Goal: Task Accomplishment & Management: Use online tool/utility

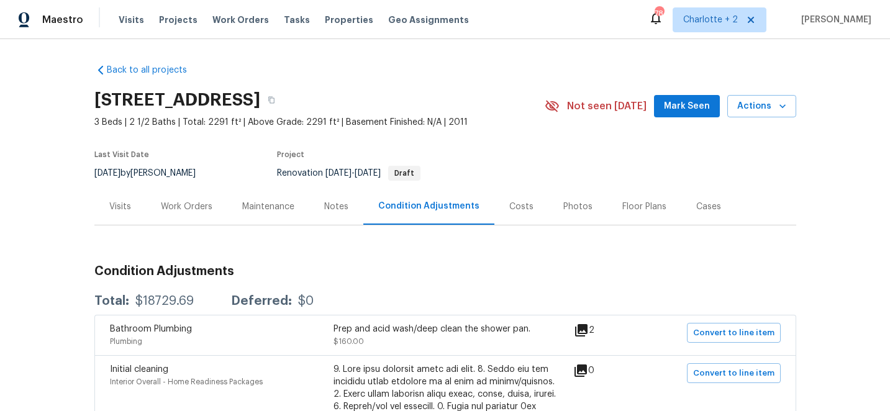
scroll to position [64, 0]
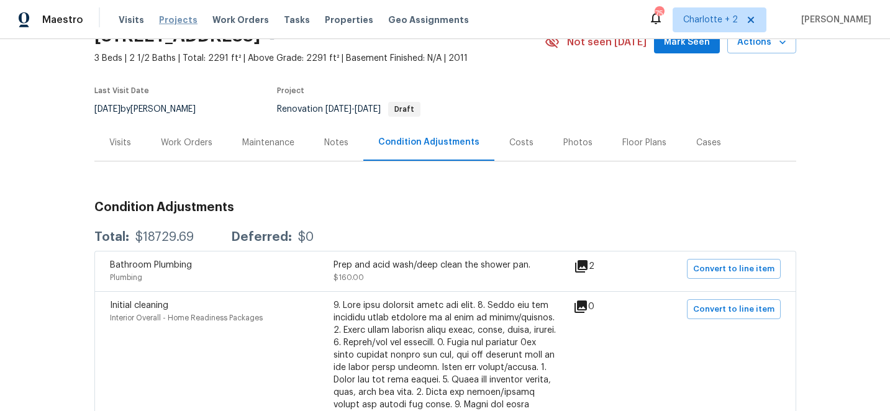
click at [174, 16] on span "Projects" at bounding box center [178, 20] width 39 height 12
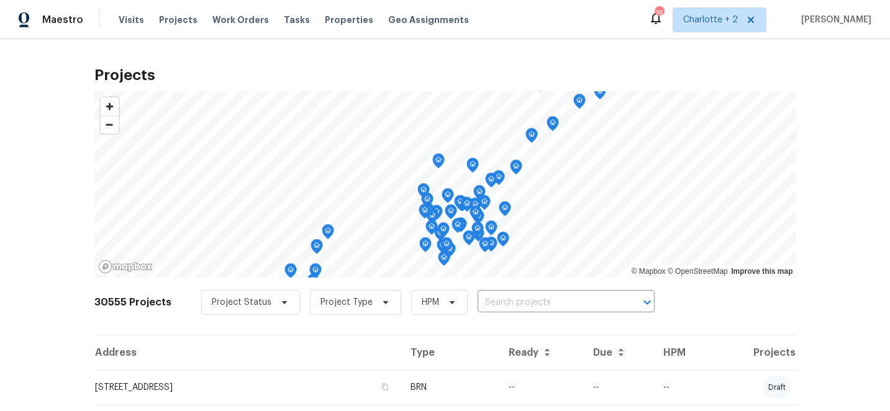
click at [331, 19] on span "Properties" at bounding box center [349, 20] width 48 height 12
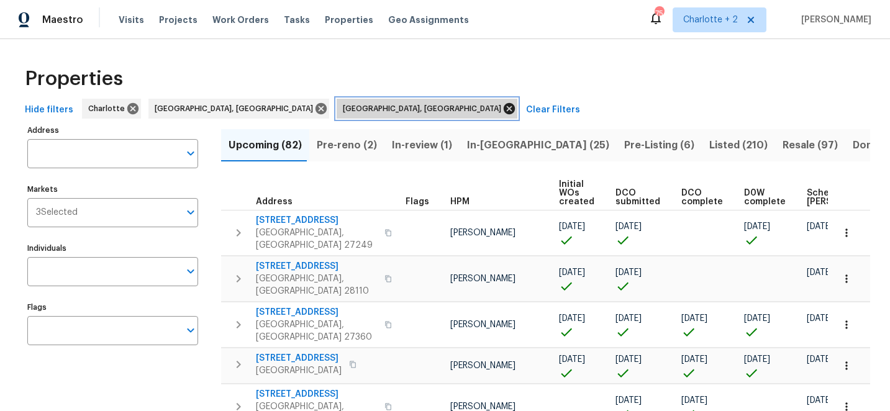
click at [504, 106] on icon at bounding box center [509, 108] width 11 height 11
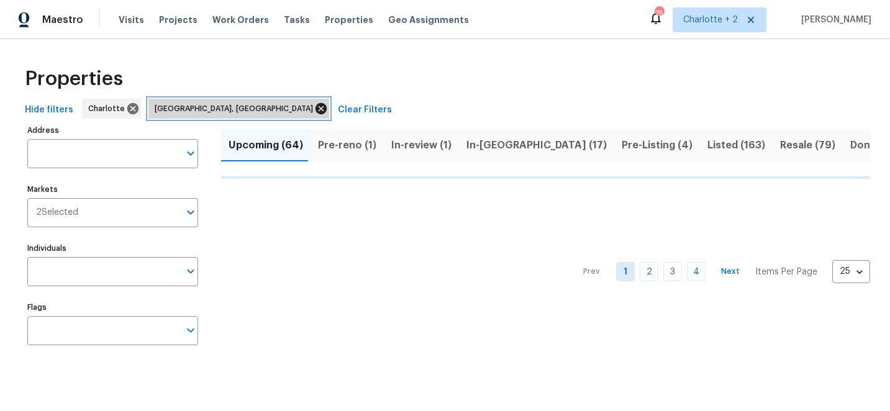
click at [314, 107] on icon at bounding box center [321, 109] width 14 height 14
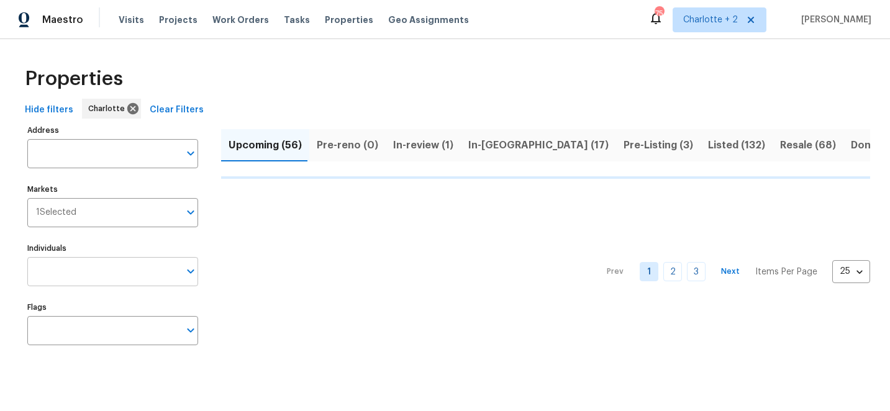
click at [62, 267] on input "Individuals" at bounding box center [103, 271] width 152 height 29
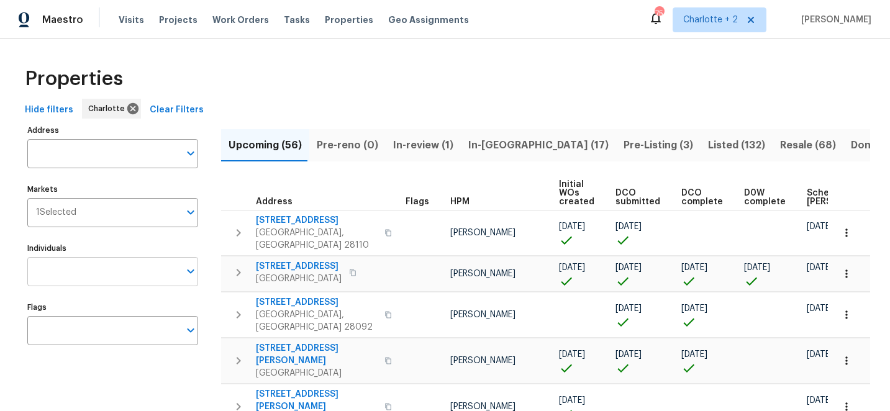
click at [75, 273] on input "Individuals" at bounding box center [103, 271] width 152 height 29
type input "[PERSON_NAME]"
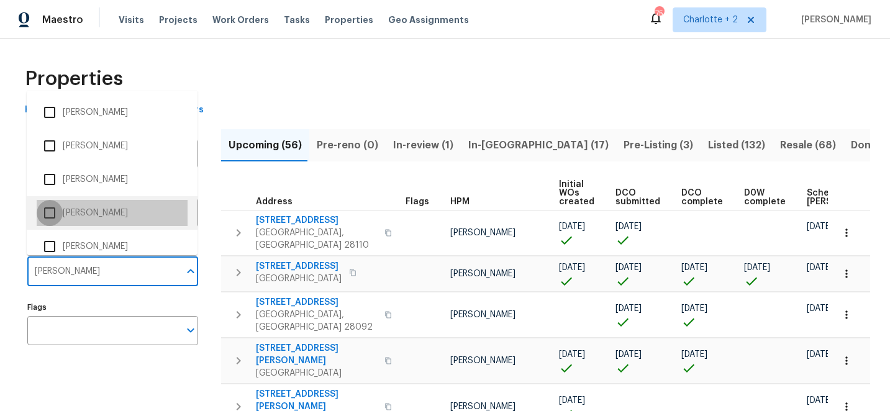
click at [47, 213] on input "checkbox" at bounding box center [50, 213] width 26 height 26
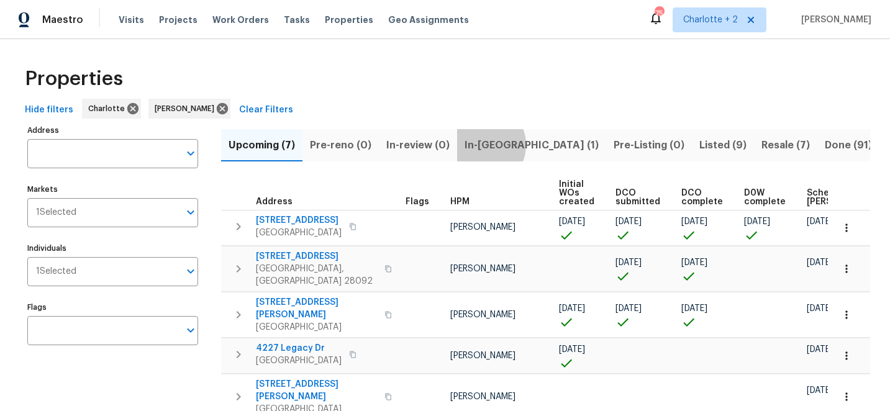
click at [481, 145] on span "In-[GEOGRAPHIC_DATA] (1)" at bounding box center [532, 145] width 134 height 17
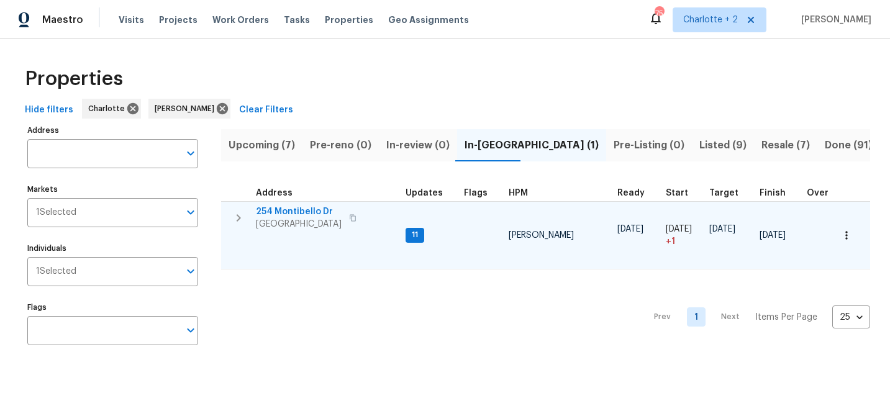
click at [291, 208] on span "254 Montibello Dr" at bounding box center [299, 212] width 86 height 12
